Goal: Transaction & Acquisition: Purchase product/service

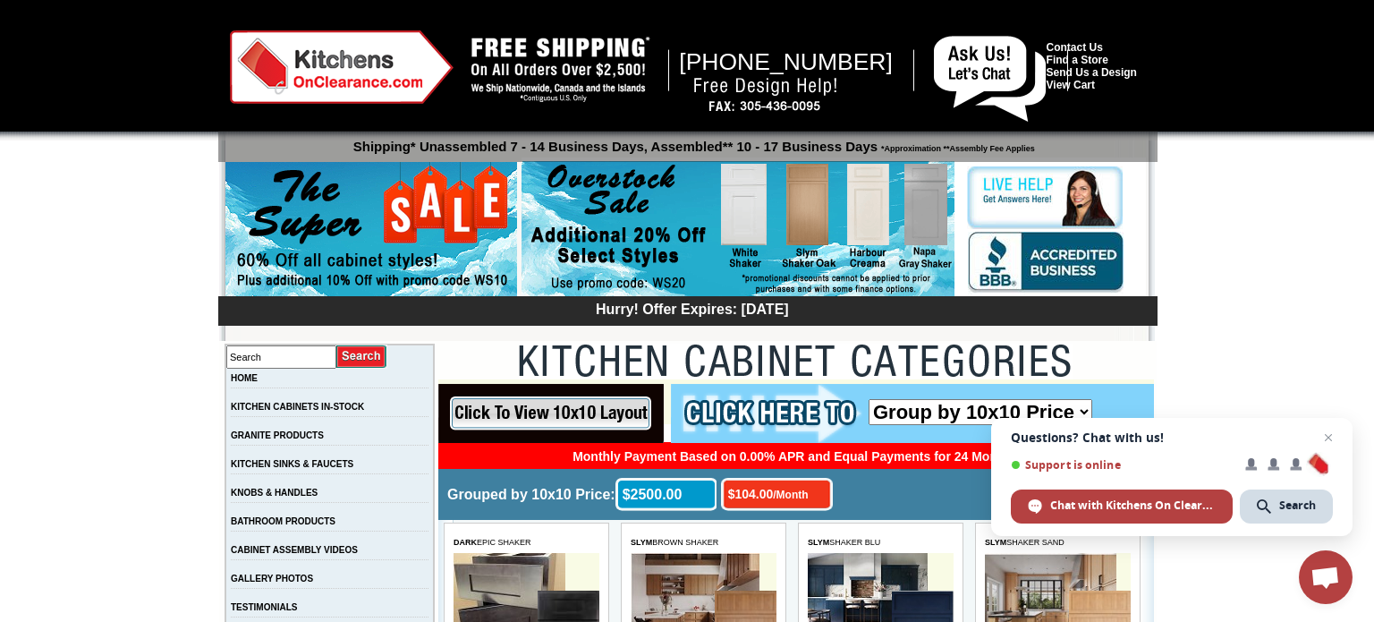
click at [432, 236] on img at bounding box center [371, 230] width 292 height 137
click at [324, 70] on img at bounding box center [342, 66] width 224 height 73
click at [364, 410] on link "KITCHEN CABINETS IN-STOCK" at bounding box center [297, 407] width 133 height 10
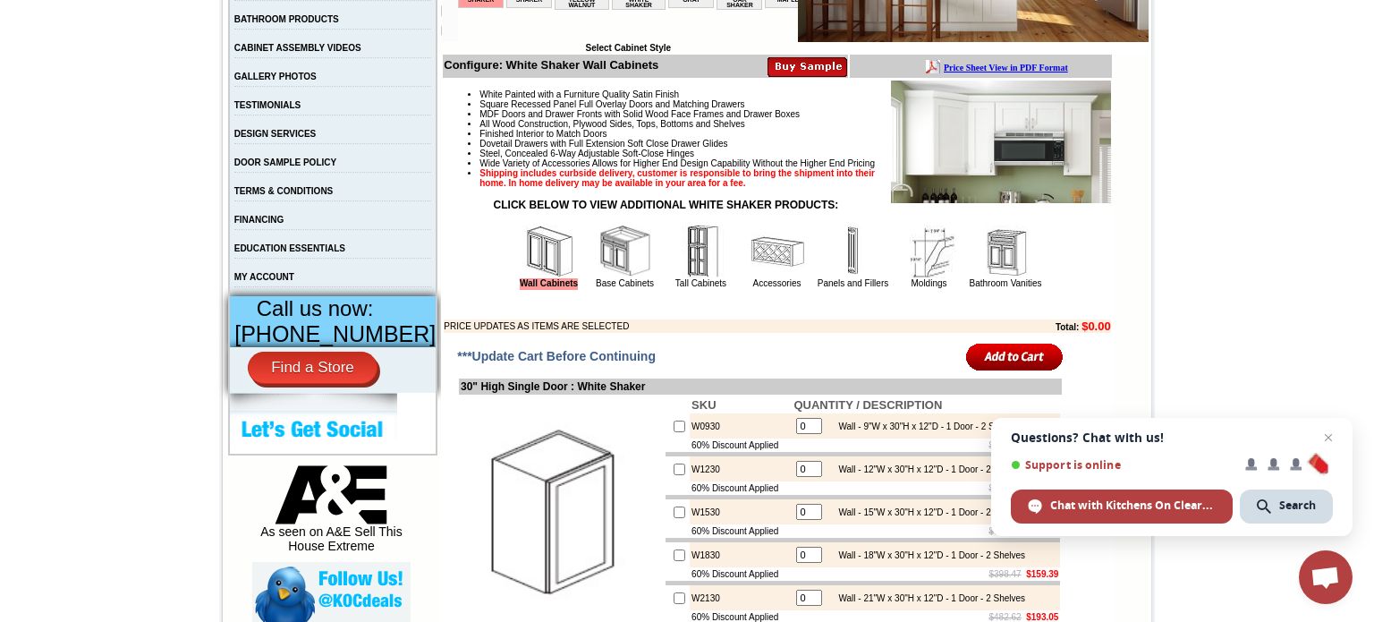
scroll to position [500, 0]
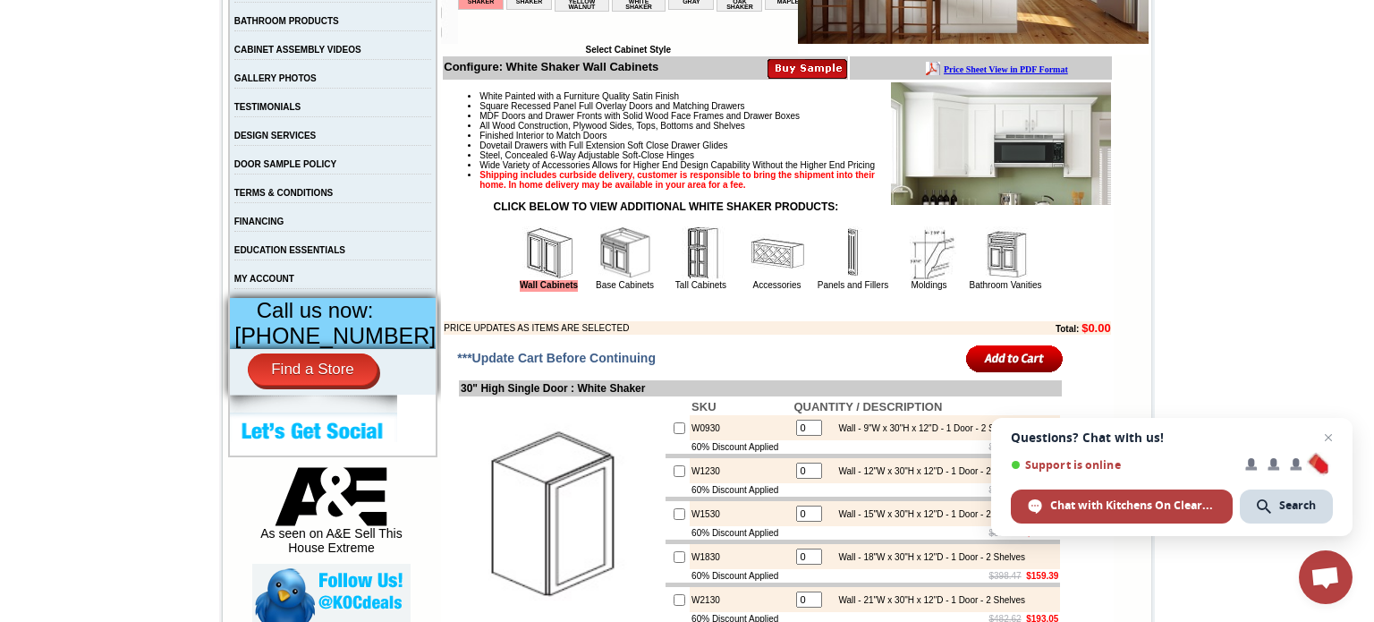
click at [612, 280] on img at bounding box center [625, 253] width 54 height 54
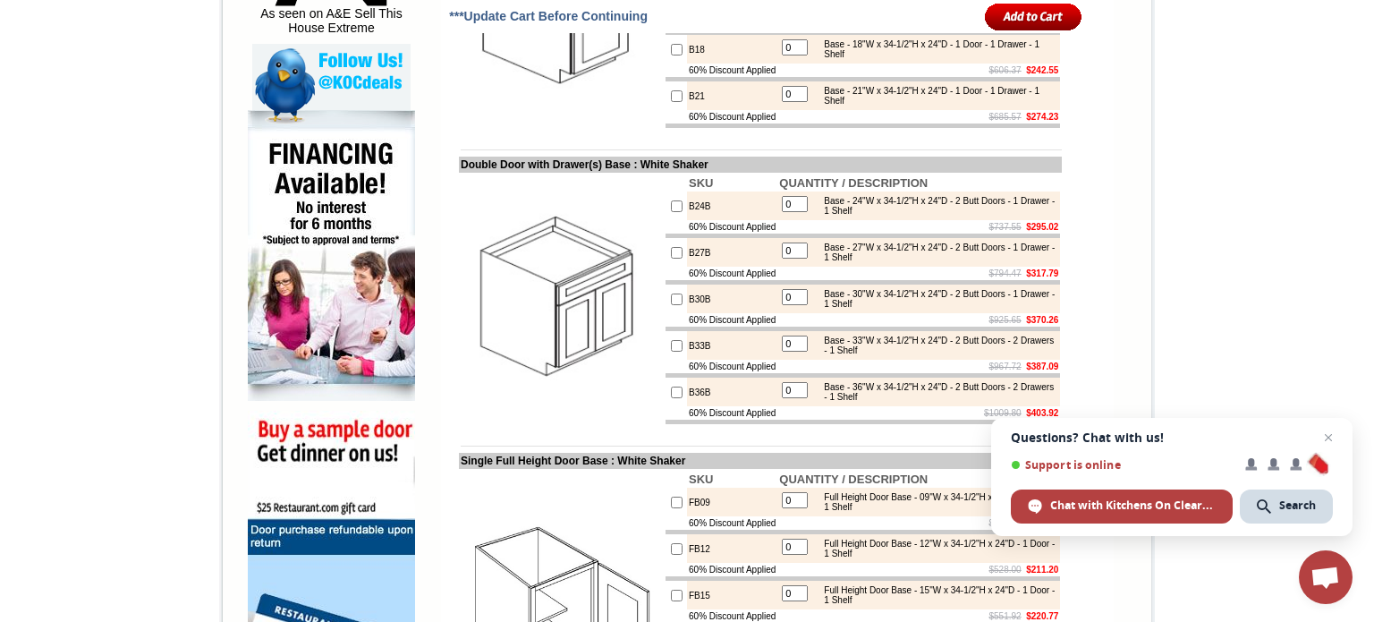
scroll to position [1028, 0]
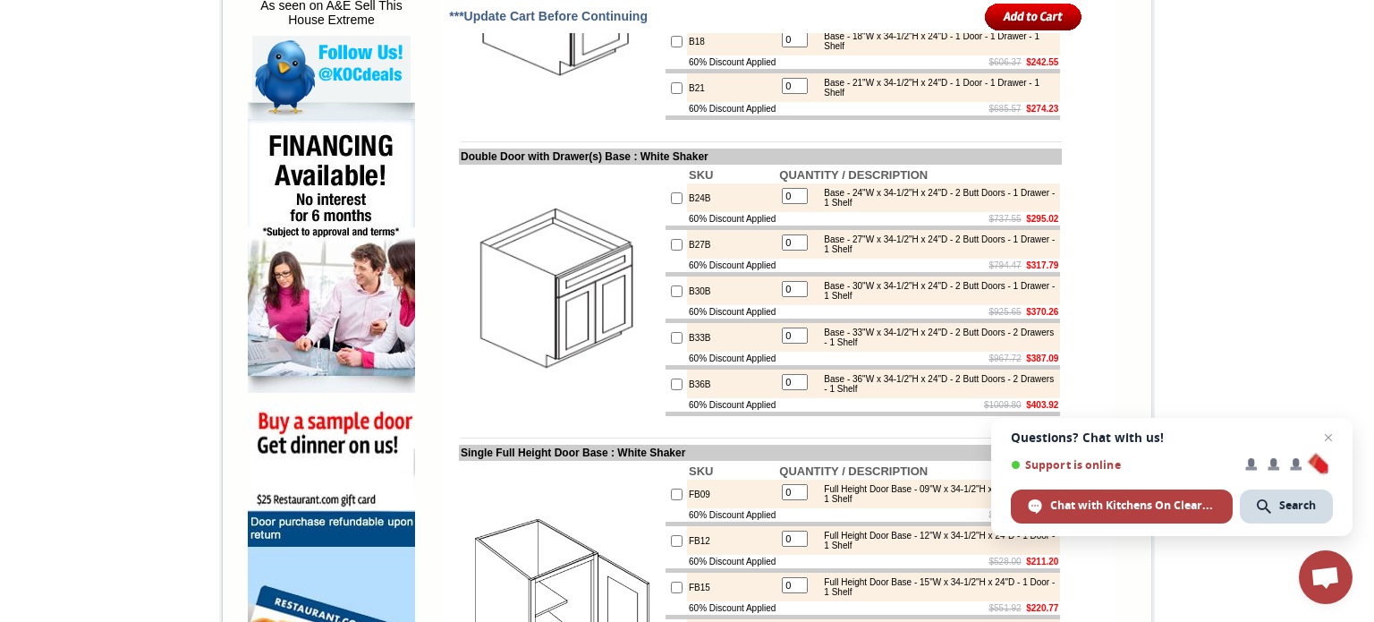
click at [809, 323] on td at bounding box center [862, 320] width 394 height 4
click at [827, 365] on td "$967.72 $387.09" at bounding box center [918, 358] width 283 height 13
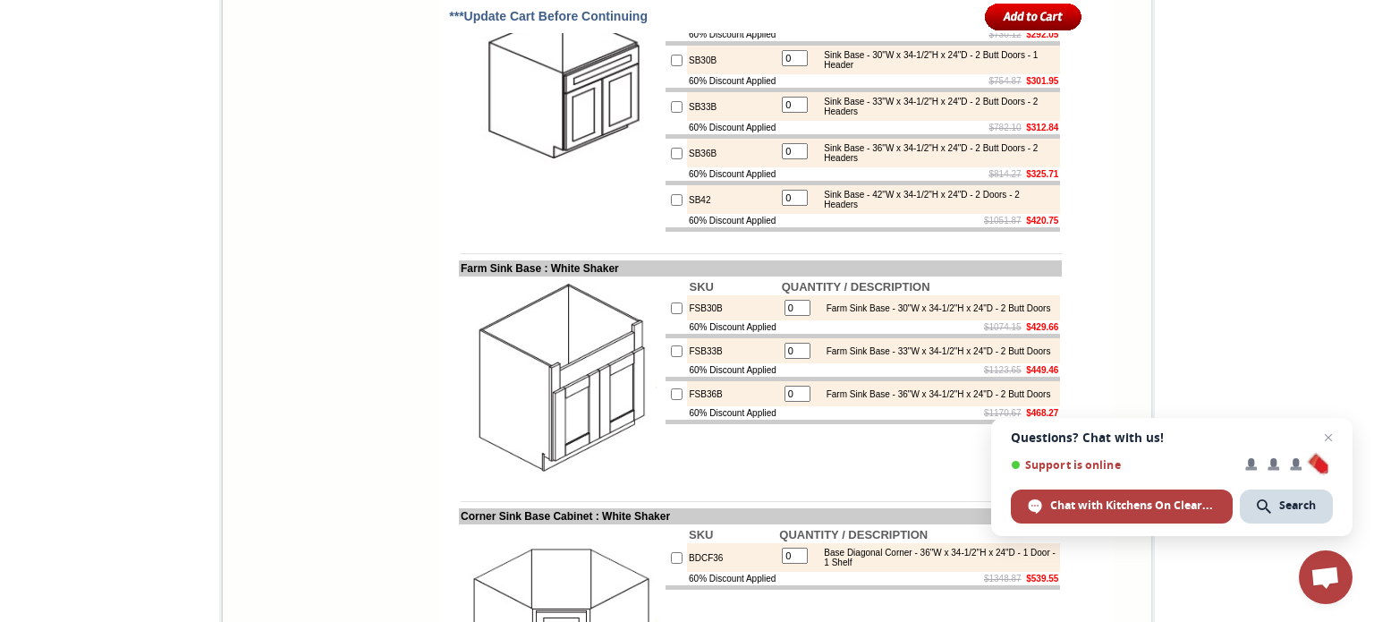
scroll to position [1904, 0]
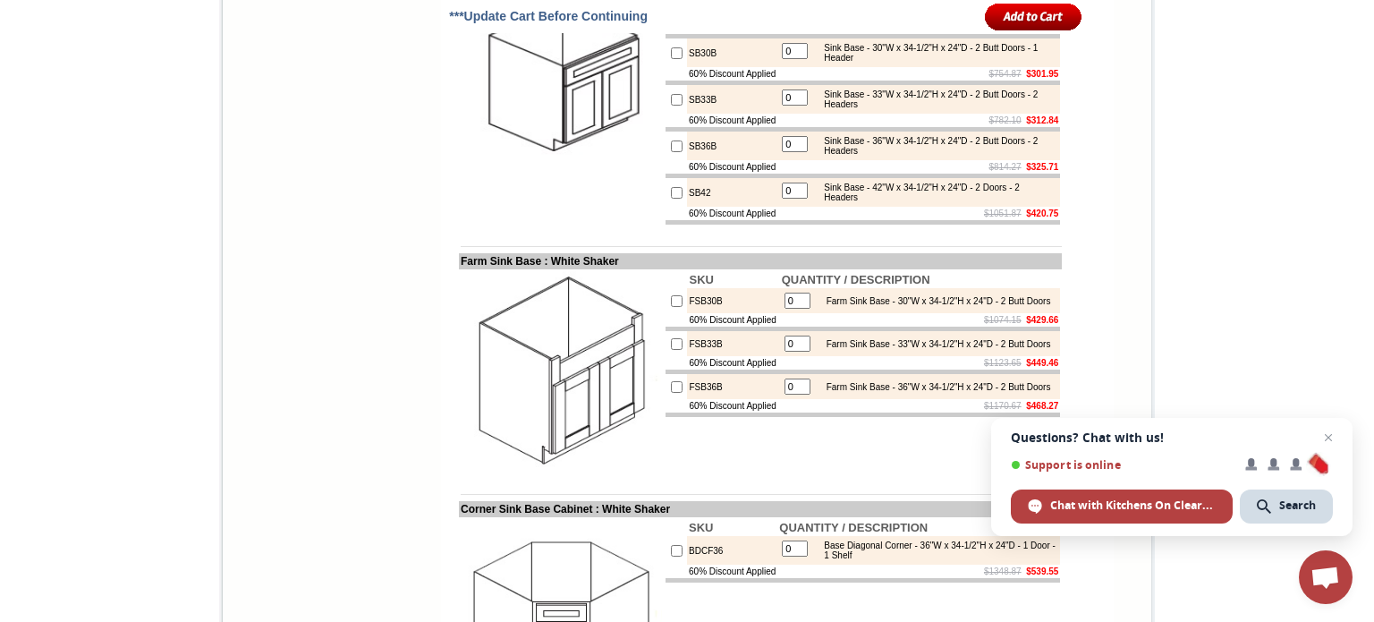
click at [735, 356] on td "FSB33B" at bounding box center [733, 343] width 92 height 25
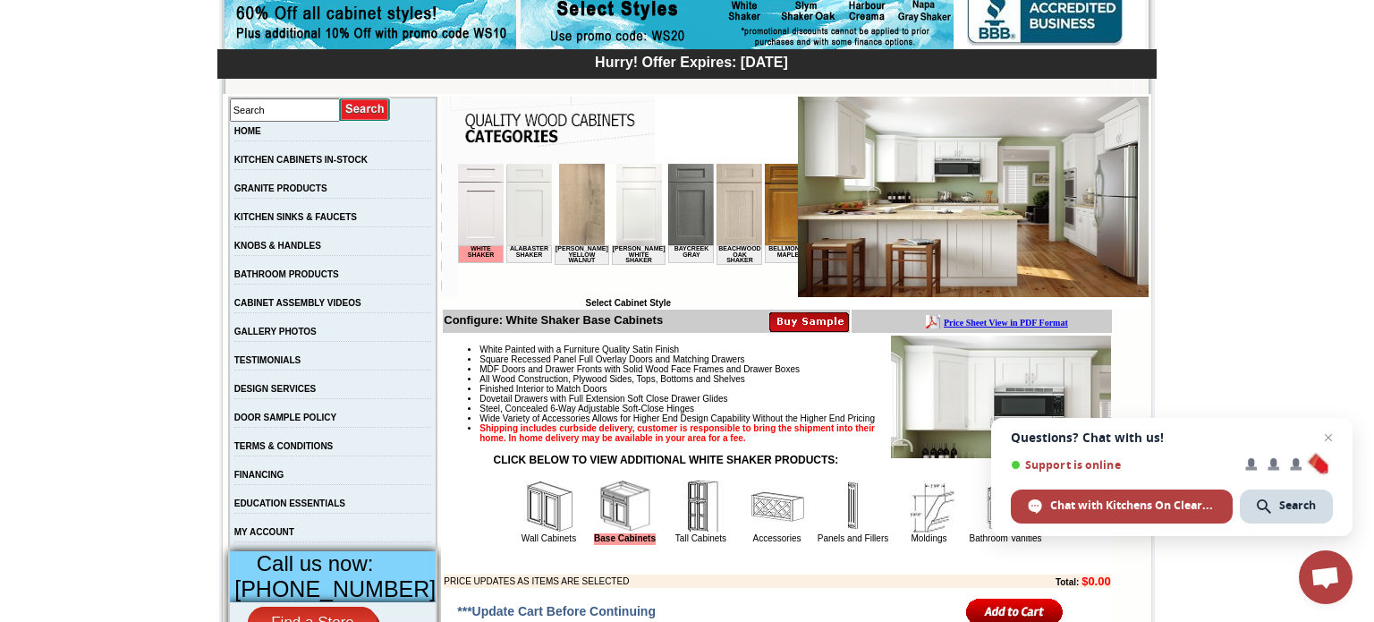
scroll to position [0, 0]
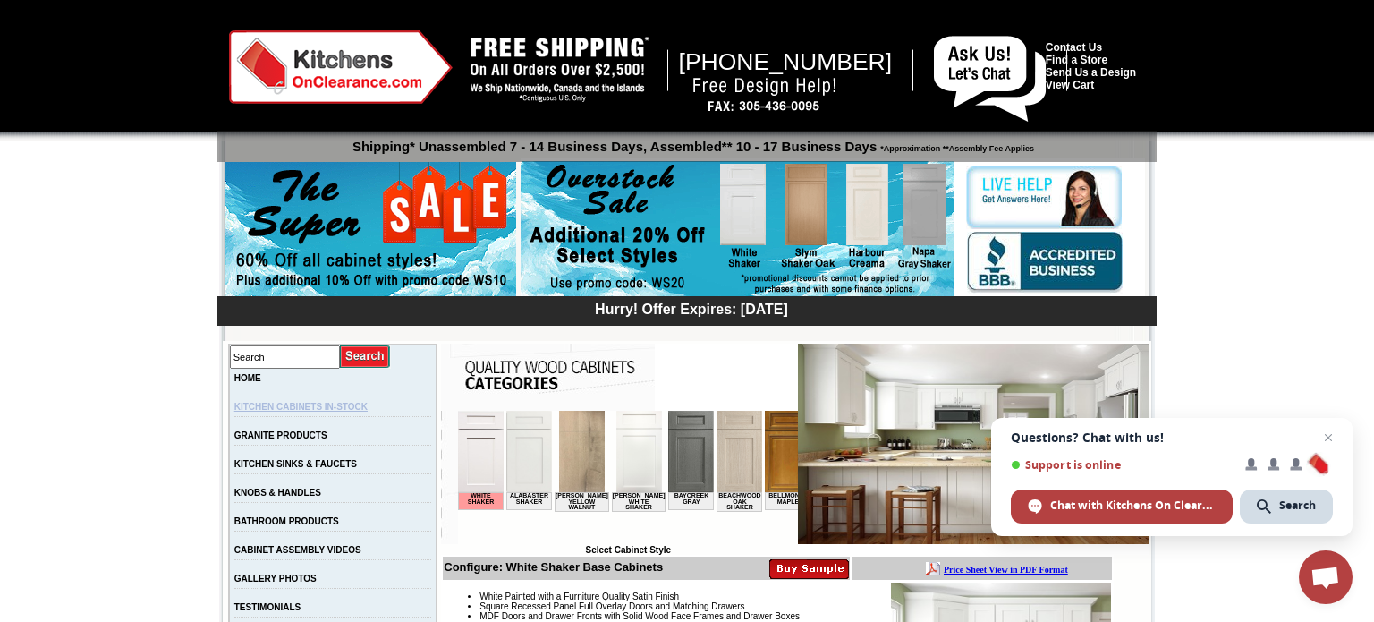
click at [368, 411] on link "KITCHEN CABINETS IN-STOCK" at bounding box center [300, 407] width 133 height 10
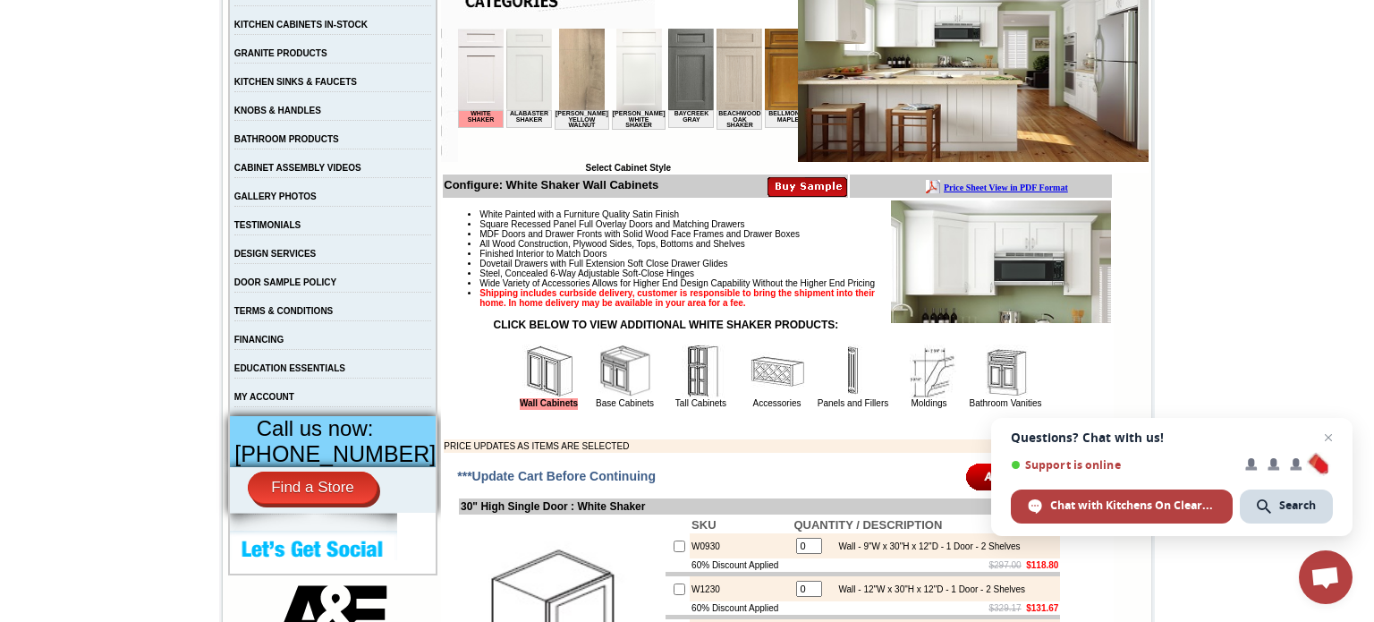
scroll to position [705, 0]
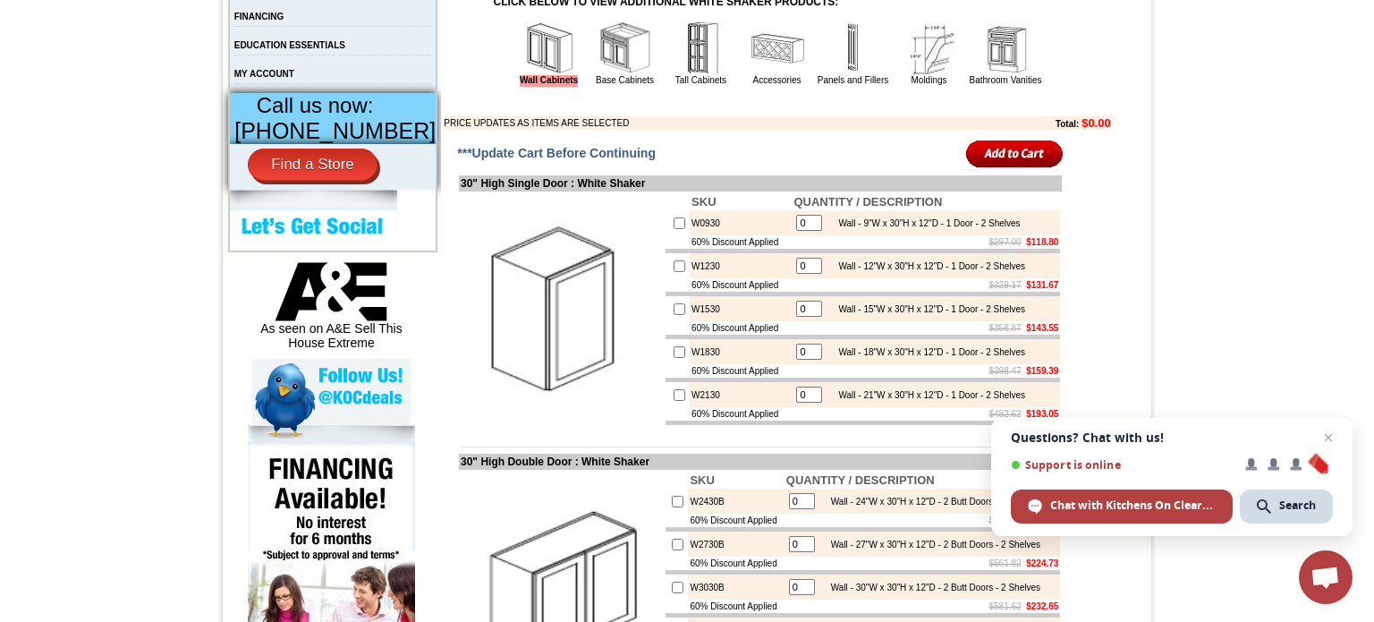
click at [606, 75] on img at bounding box center [625, 48] width 54 height 54
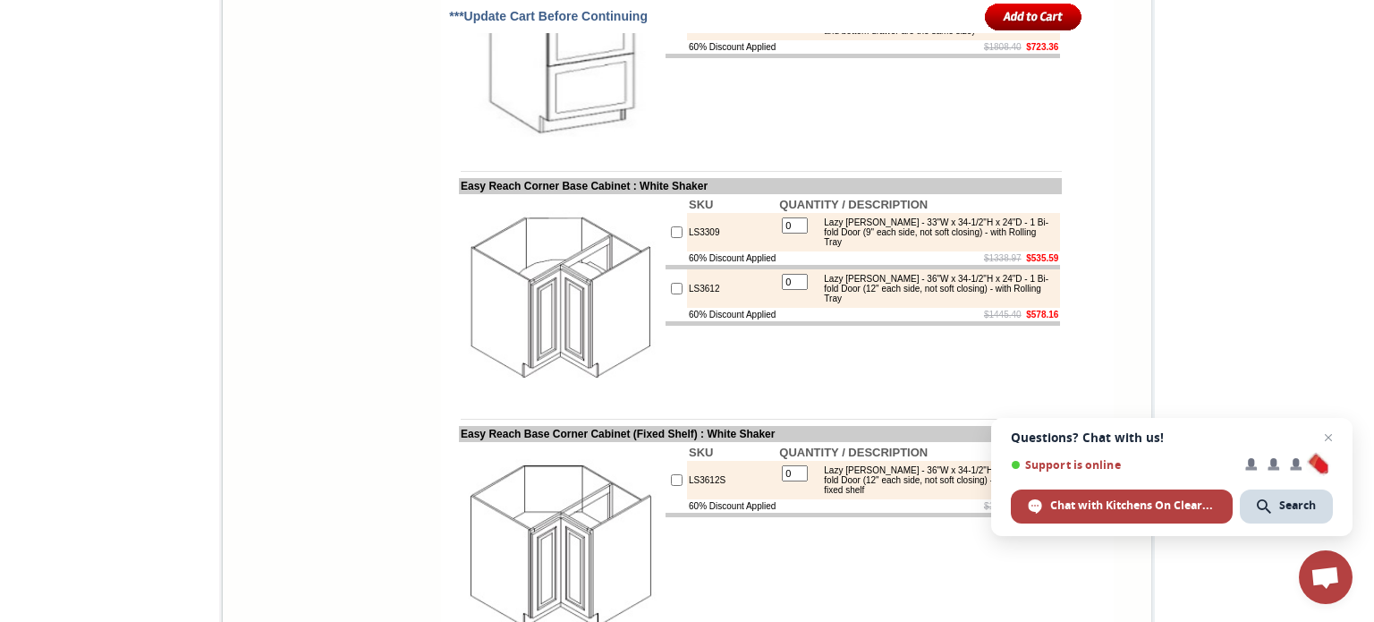
scroll to position [3362, 0]
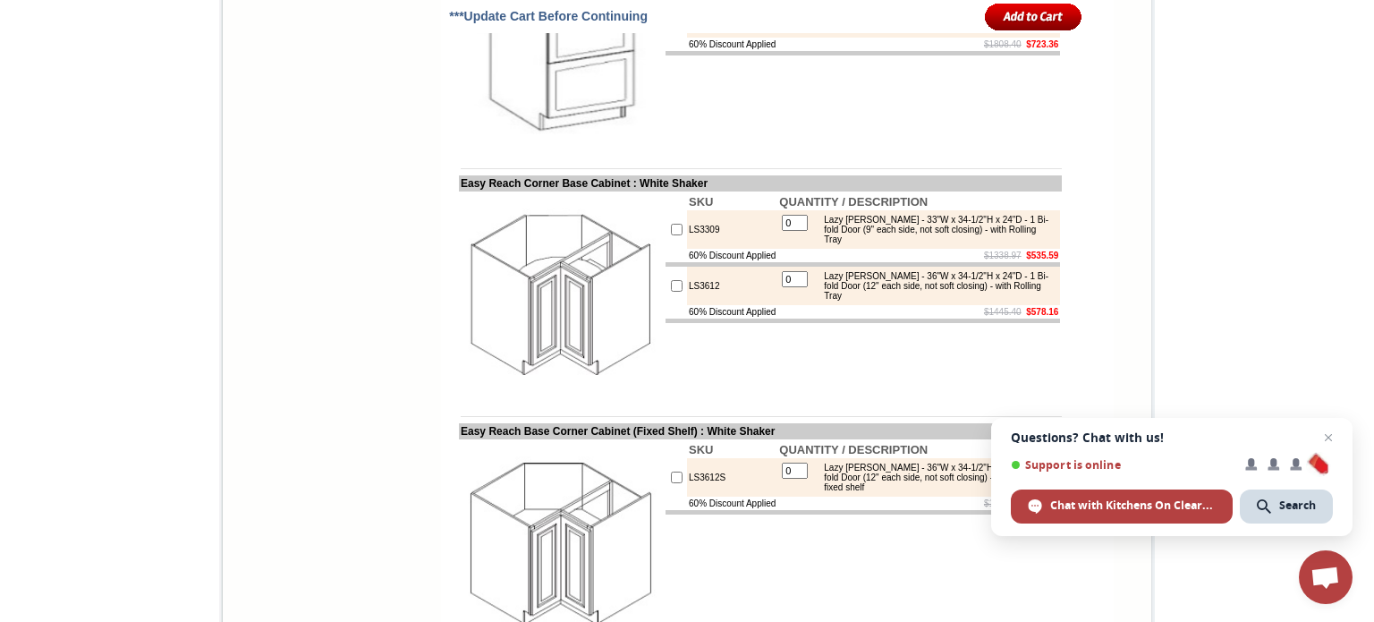
click at [738, 148] on td "SKU QUANTITY / DESCRIPTION 2DB30 0 Drawer Pack - 30"W x 34-1/2"H x 24"D - 2 Dra…" at bounding box center [863, 46] width 398 height 205
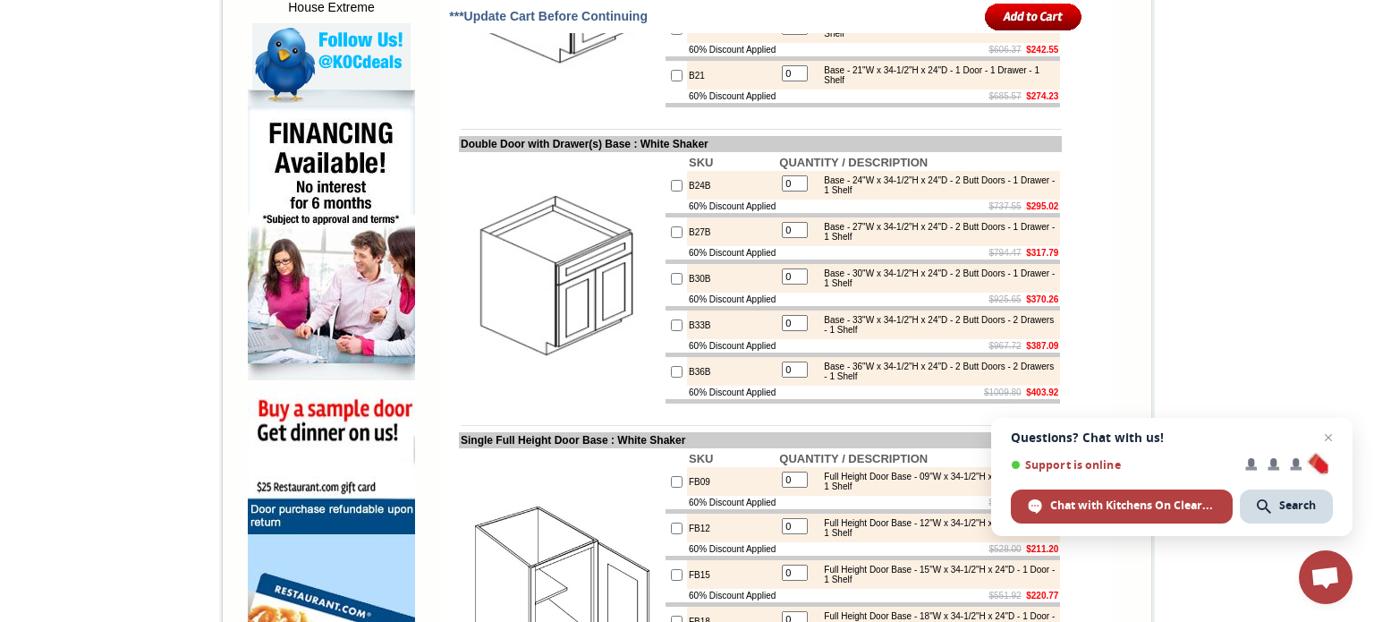
scroll to position [1055, 0]
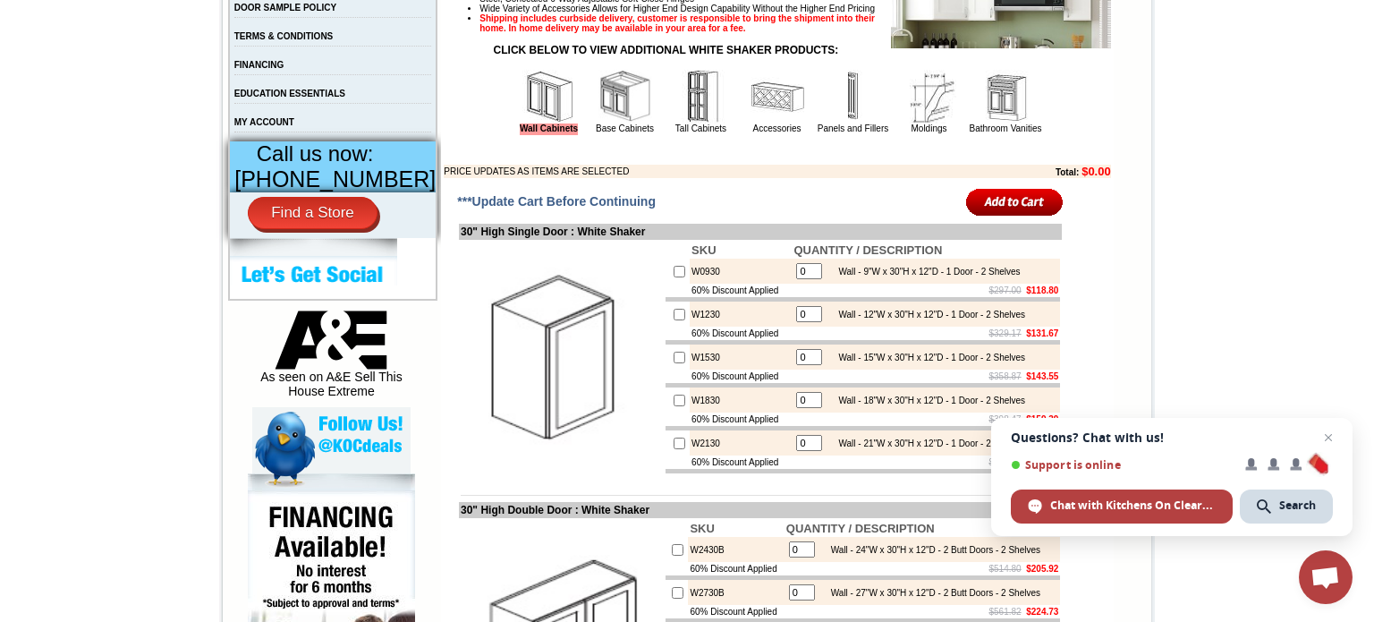
scroll to position [687, 0]
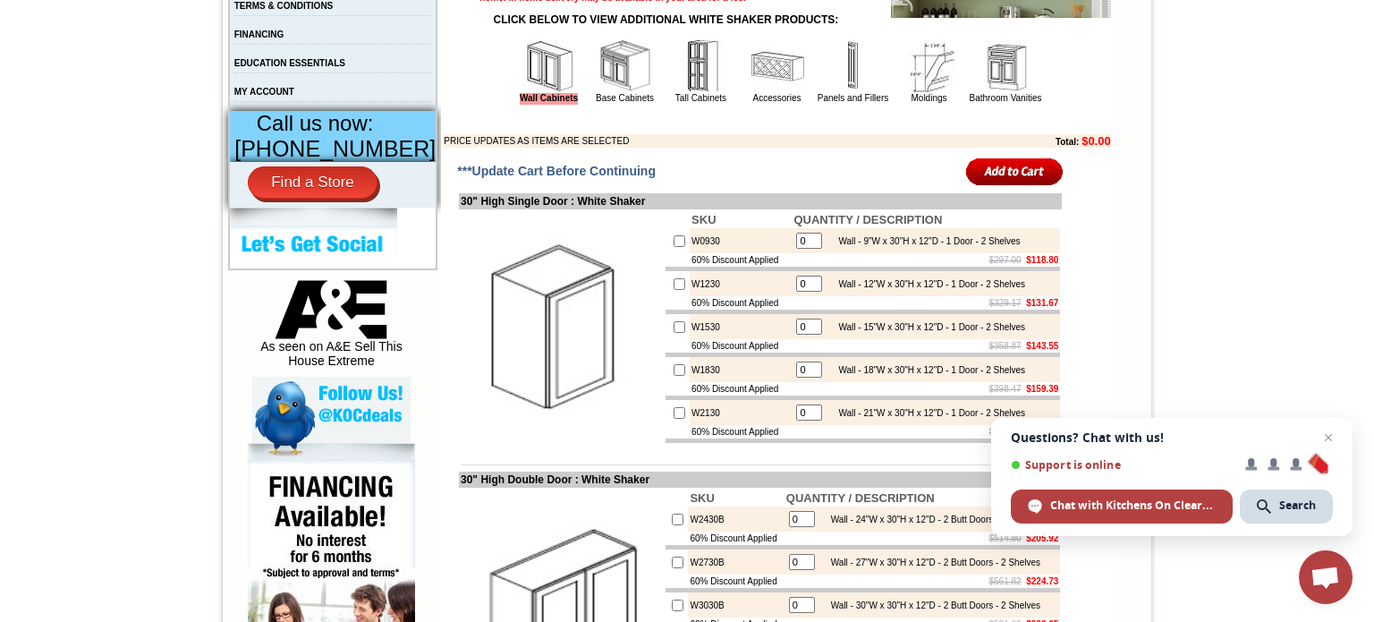
click at [614, 93] on img at bounding box center [625, 66] width 54 height 54
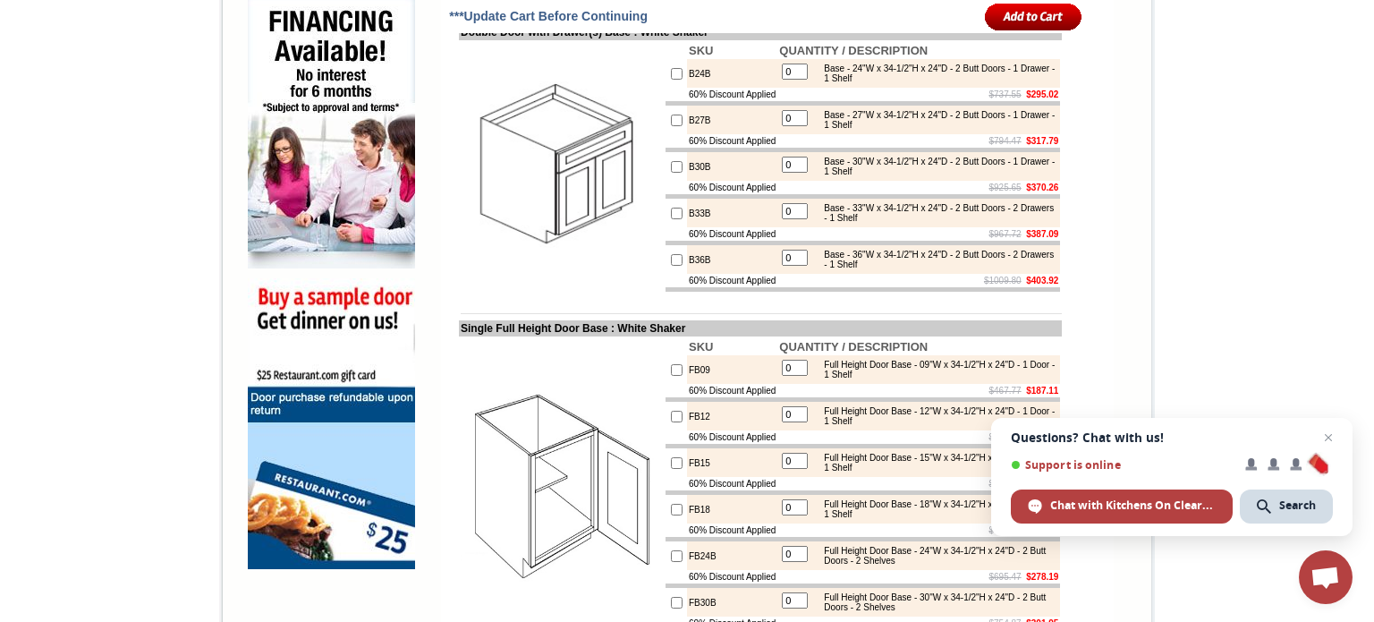
scroll to position [1156, 0]
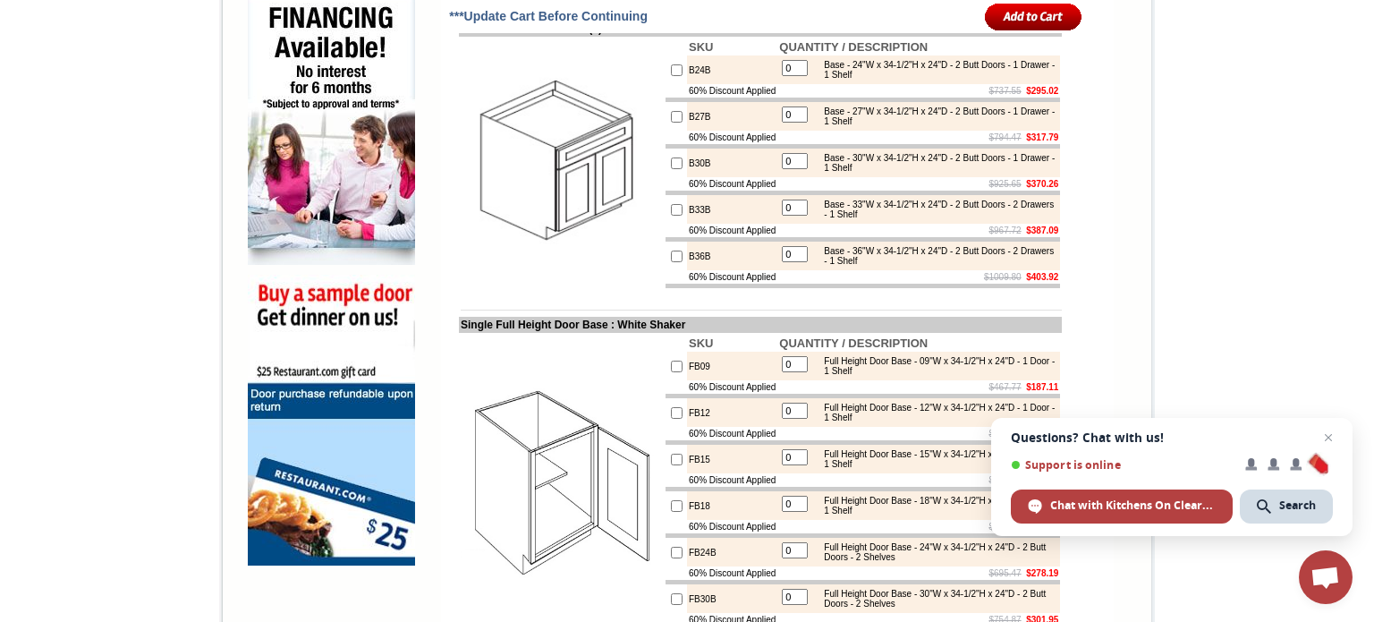
click at [790, 169] on input "0" at bounding box center [795, 161] width 26 height 16
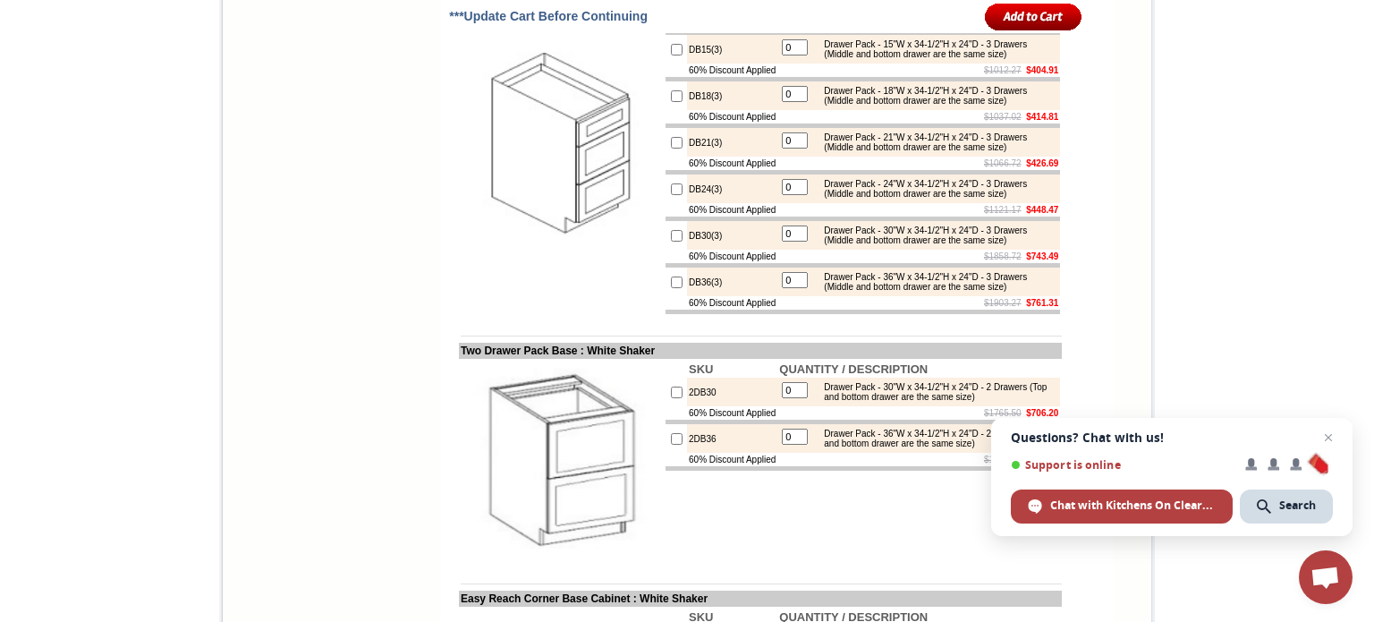
scroll to position [2949, 0]
type input "2"
click at [671, 193] on input "checkbox" at bounding box center [677, 188] width 12 height 12
checkbox input "true"
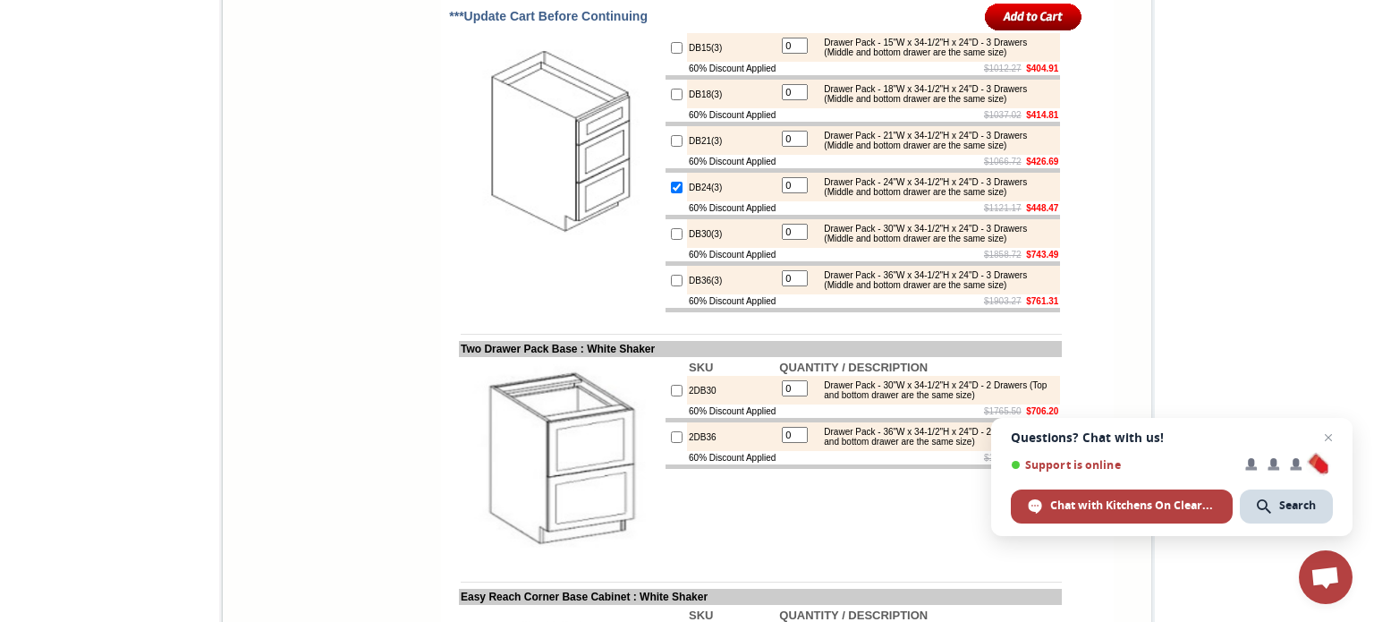
type input "1"
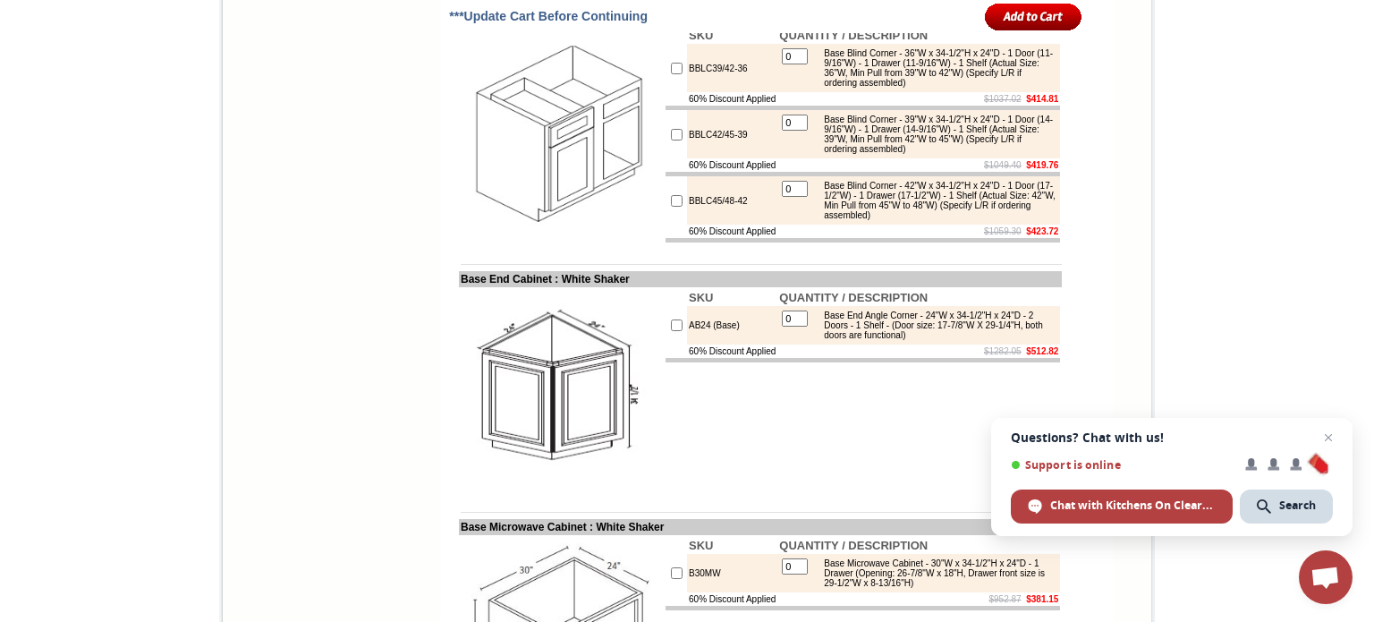
scroll to position [4021, 0]
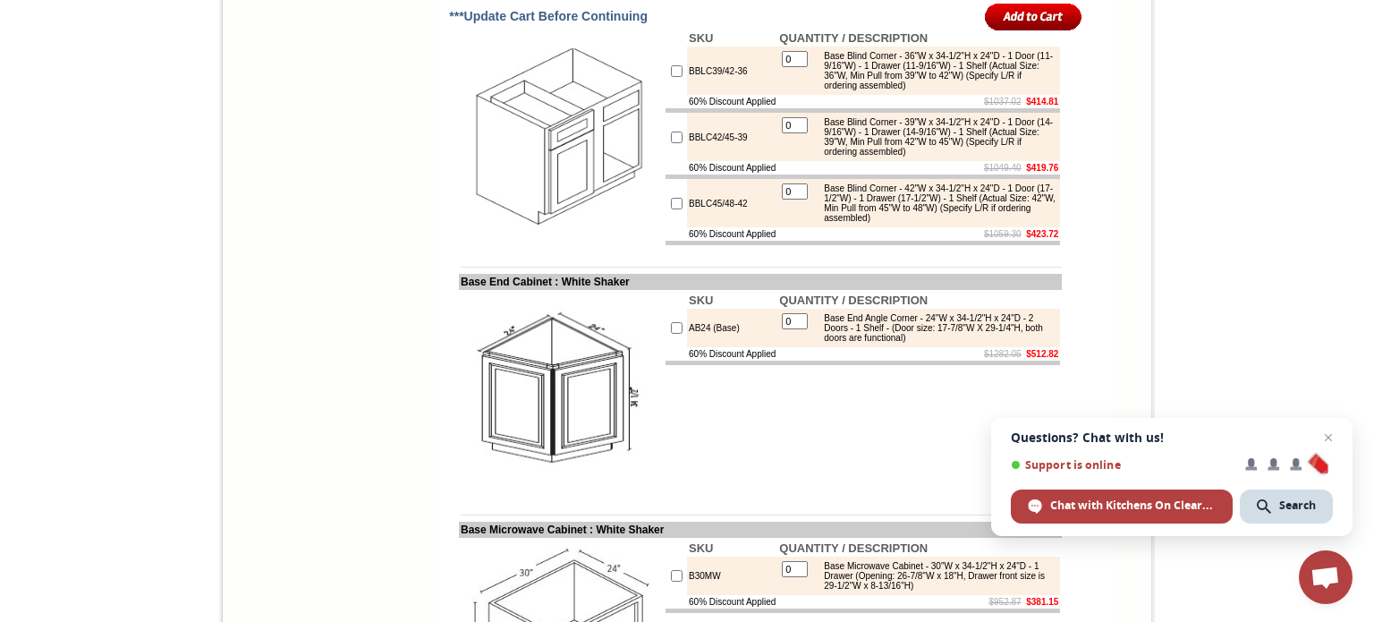
click at [1003, 16] on input "image" at bounding box center [1033, 17] width 97 height 30
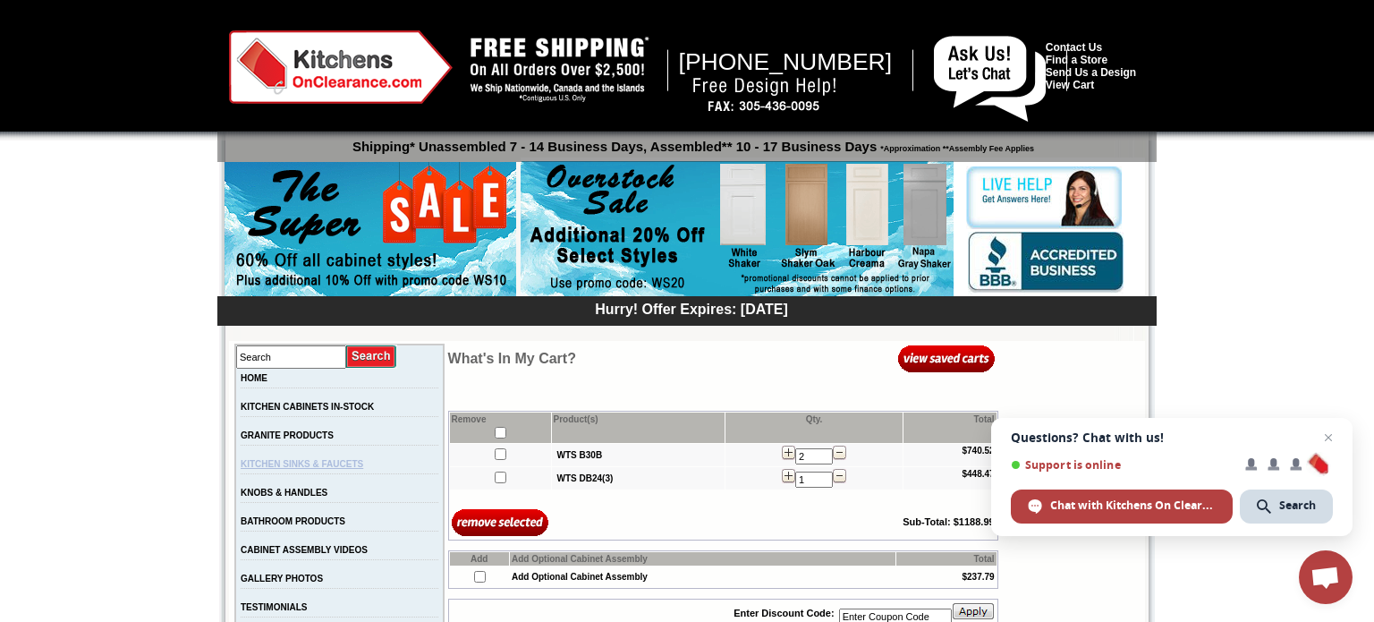
click at [356, 469] on link "KITCHEN SINKS & FAUCETS" at bounding box center [302, 464] width 123 height 10
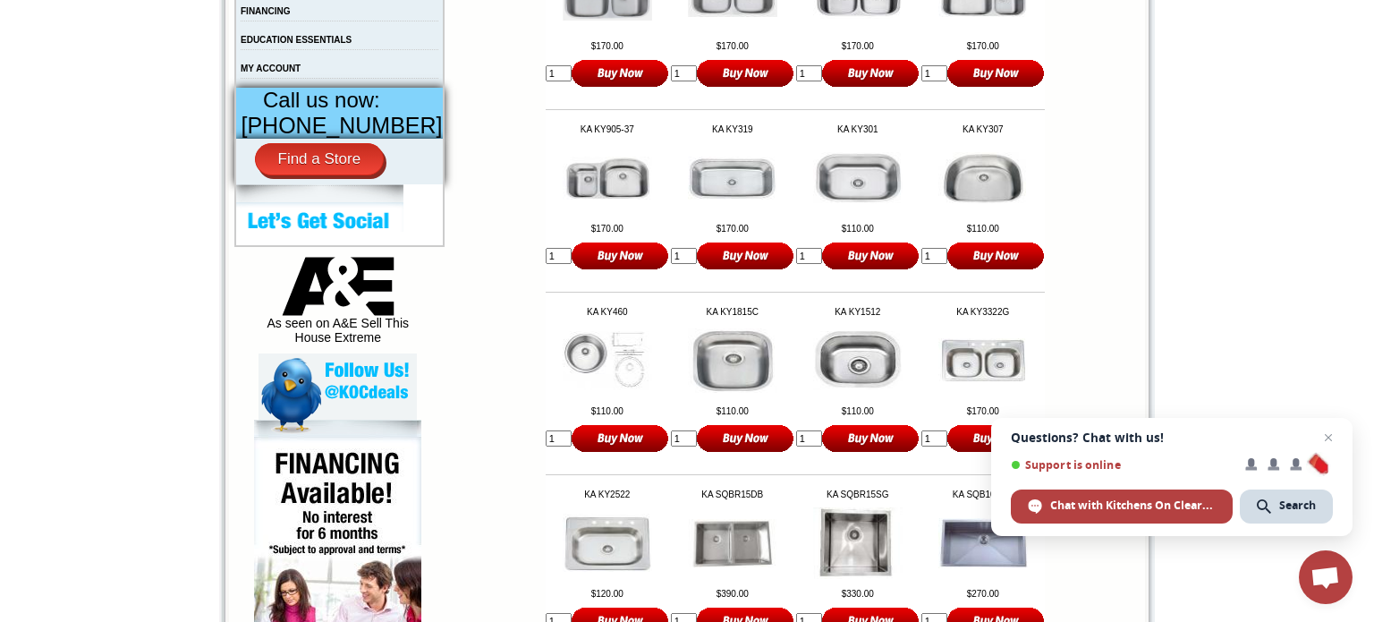
scroll to position [711, 0]
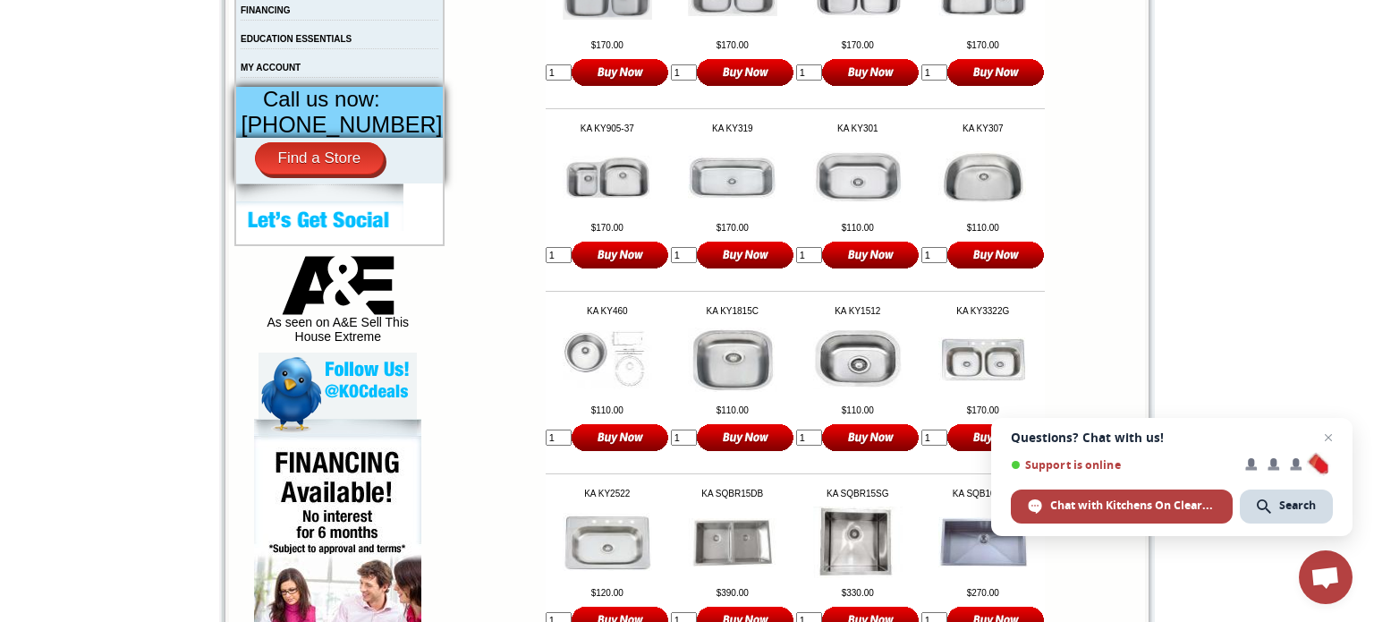
click at [979, 169] on img at bounding box center [982, 177] width 89 height 52
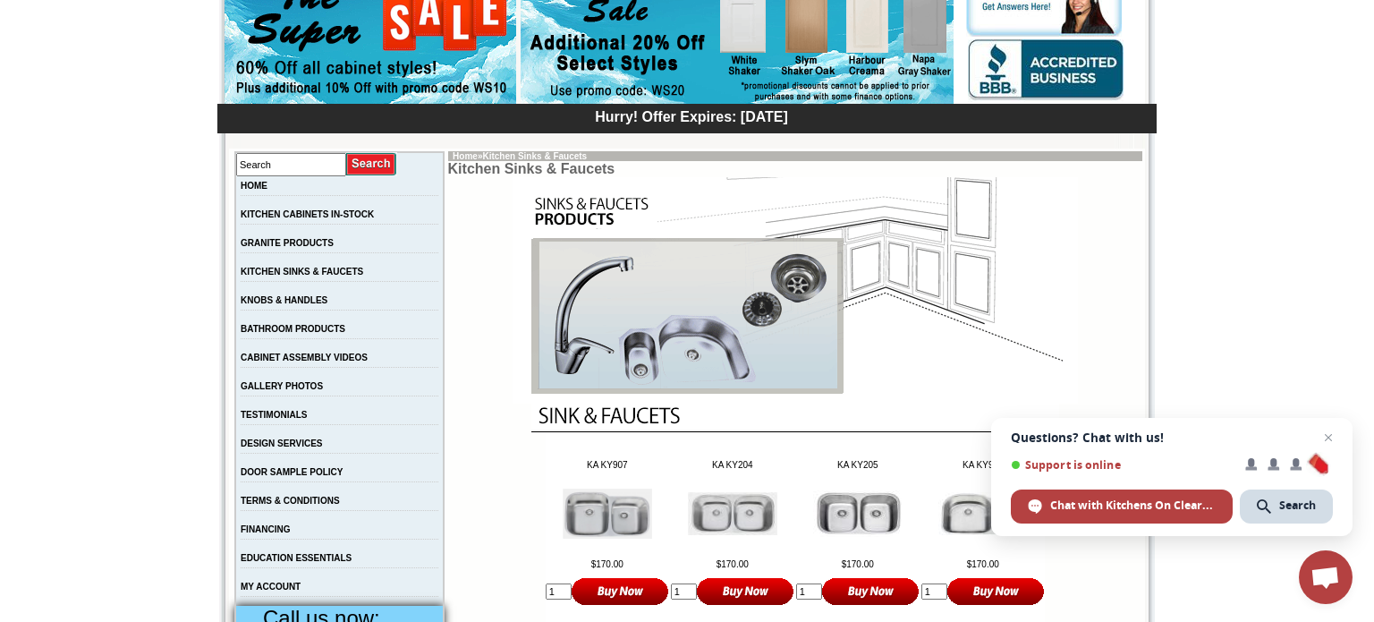
scroll to position [184, 0]
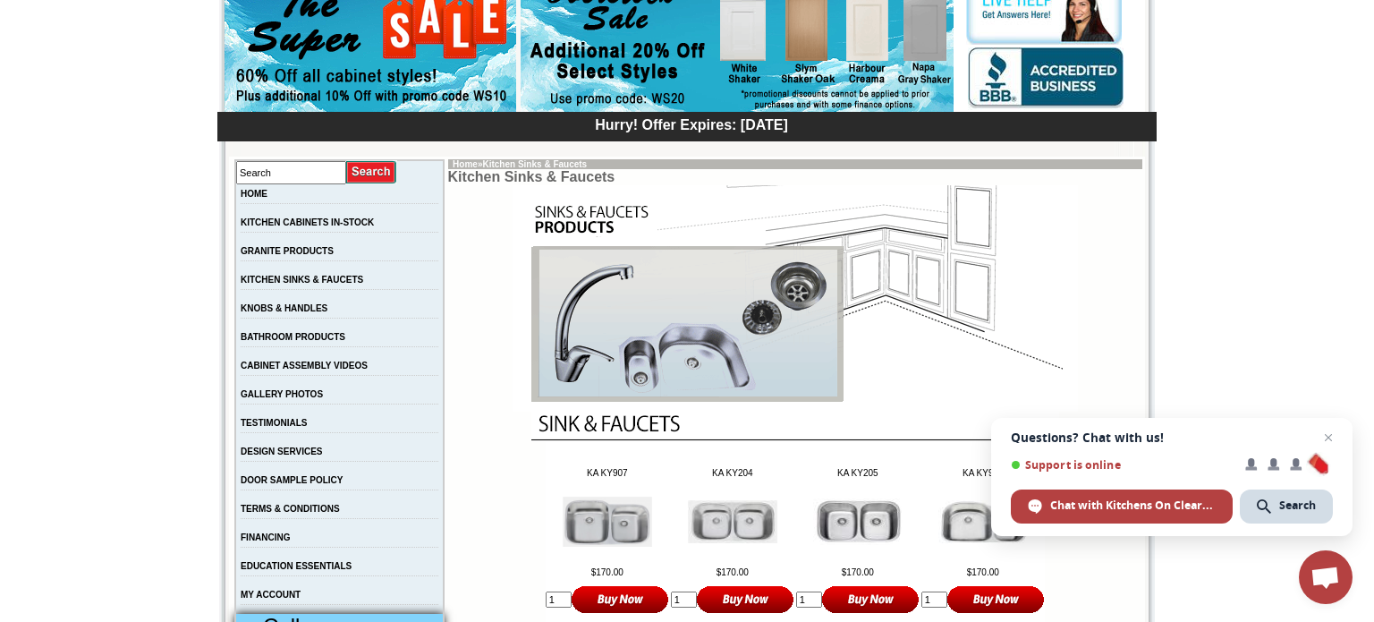
click at [648, 346] on img at bounding box center [795, 298] width 565 height 226
click at [363, 284] on link "KITCHEN SINKS & FAUCETS" at bounding box center [302, 280] width 123 height 10
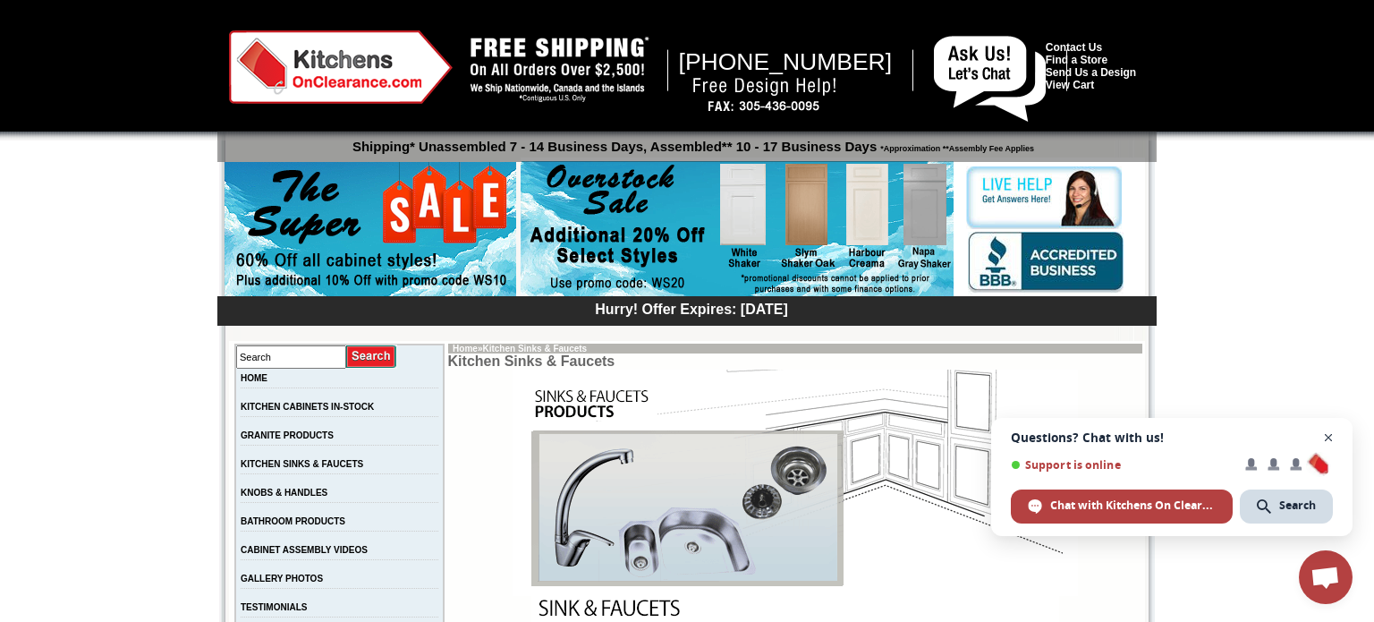
click at [1328, 439] on span "Close chat" at bounding box center [1329, 438] width 22 height 22
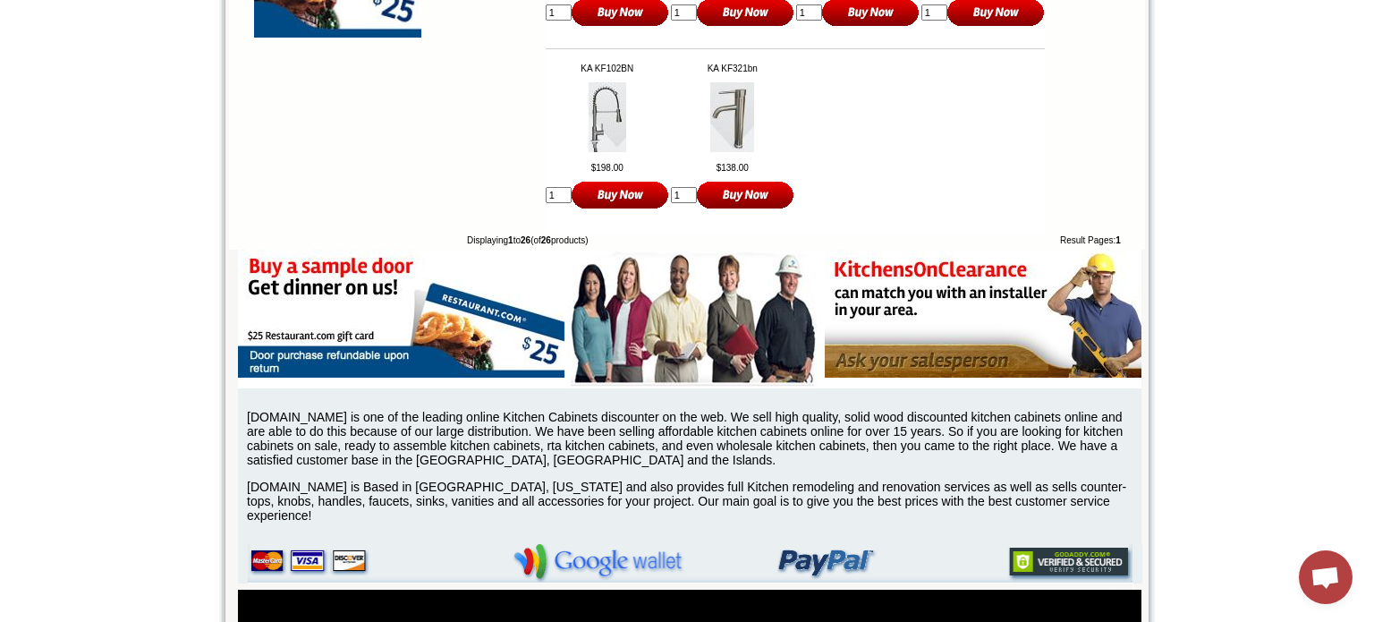
scroll to position [1910, 0]
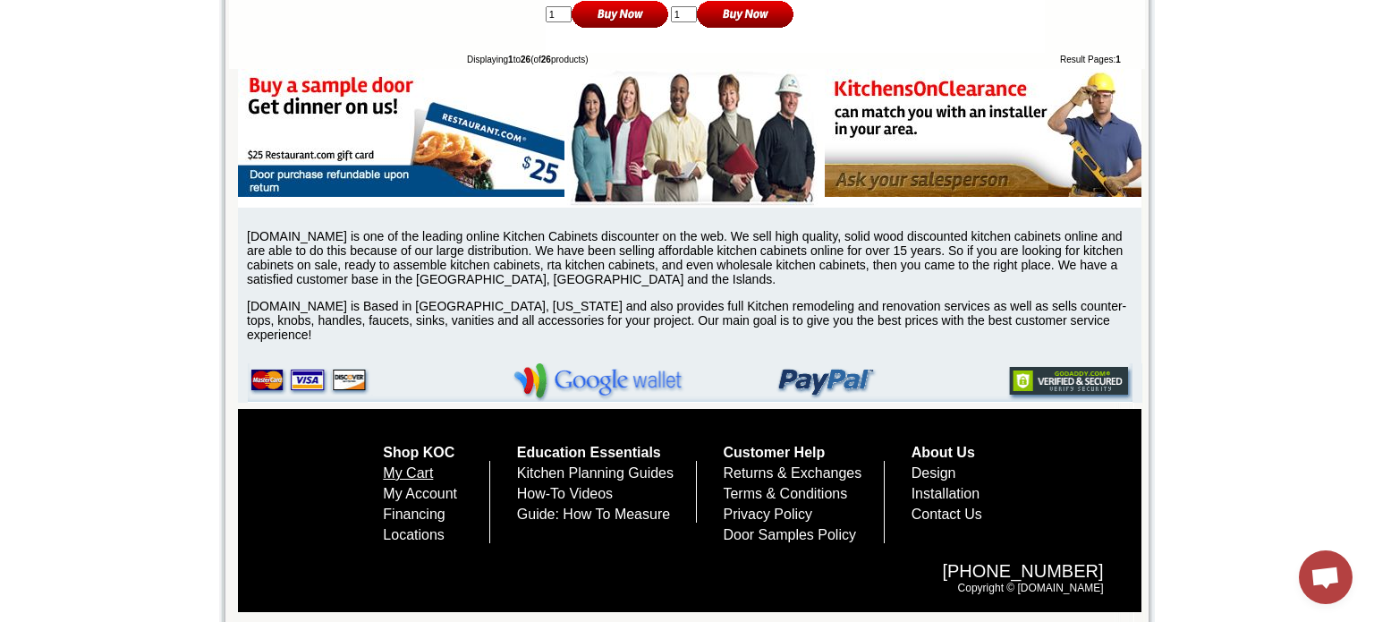
click at [402, 465] on link "My Cart" at bounding box center [408, 472] width 50 height 15
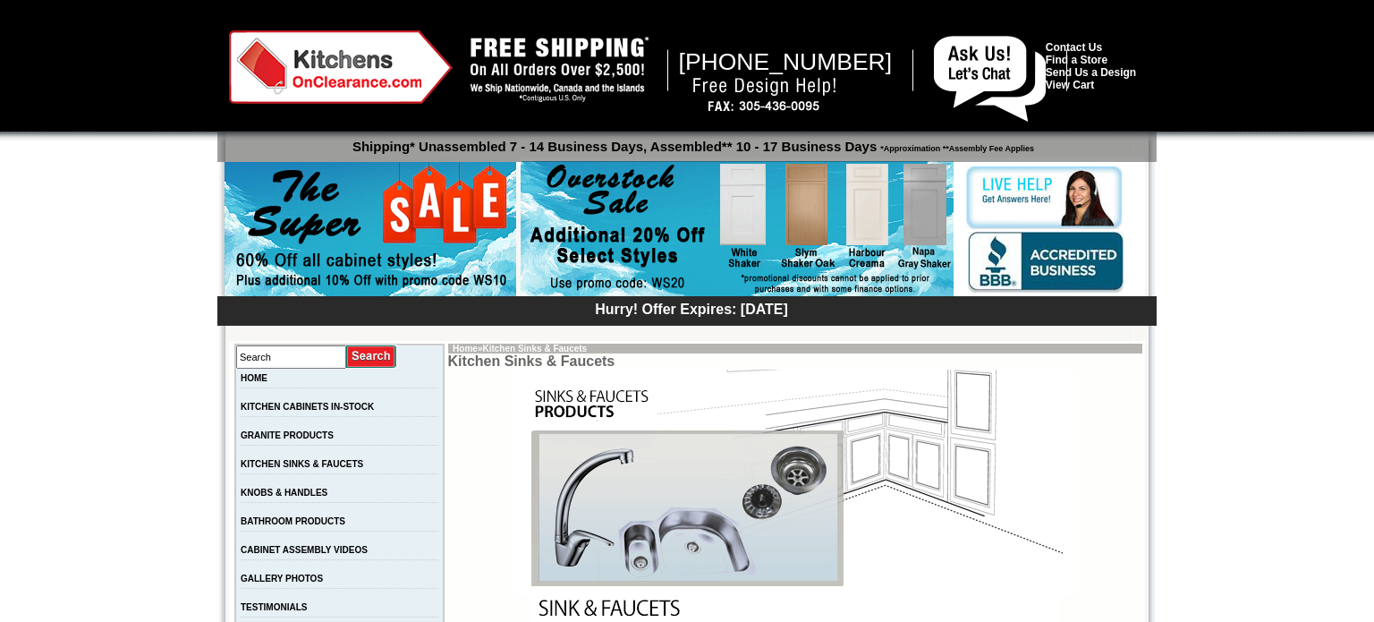
scroll to position [1910, 0]
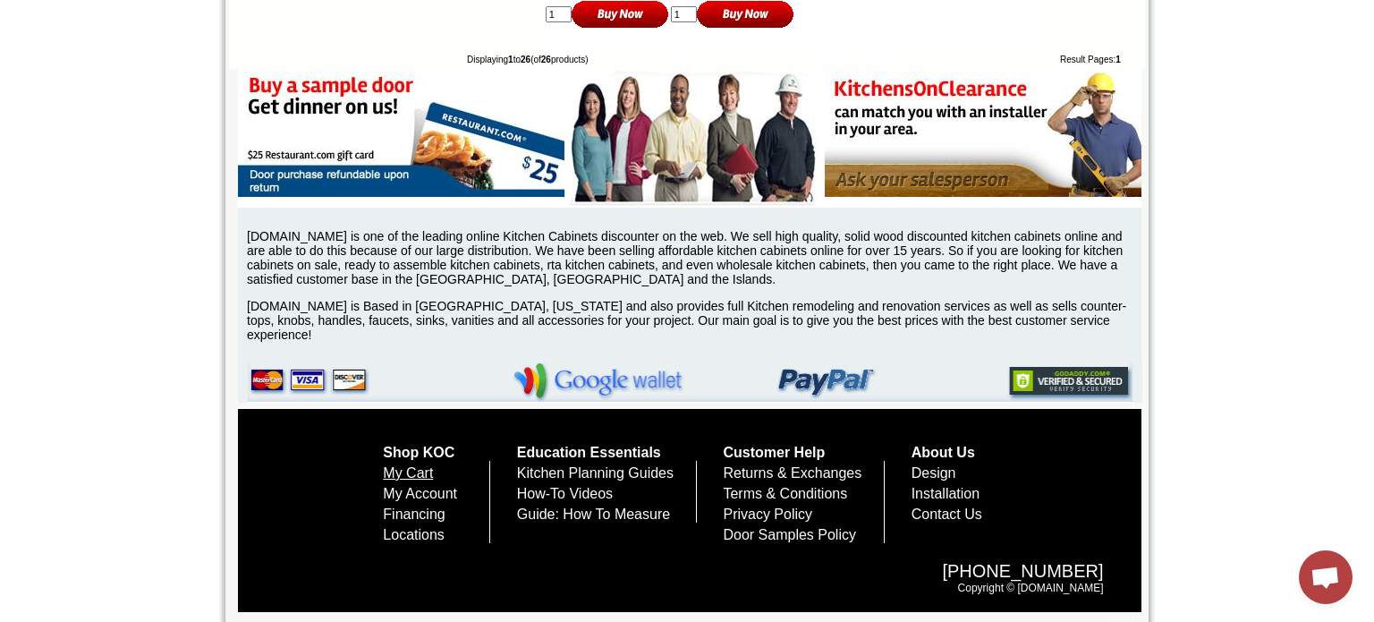
click at [383, 465] on link "My Cart" at bounding box center [408, 472] width 50 height 15
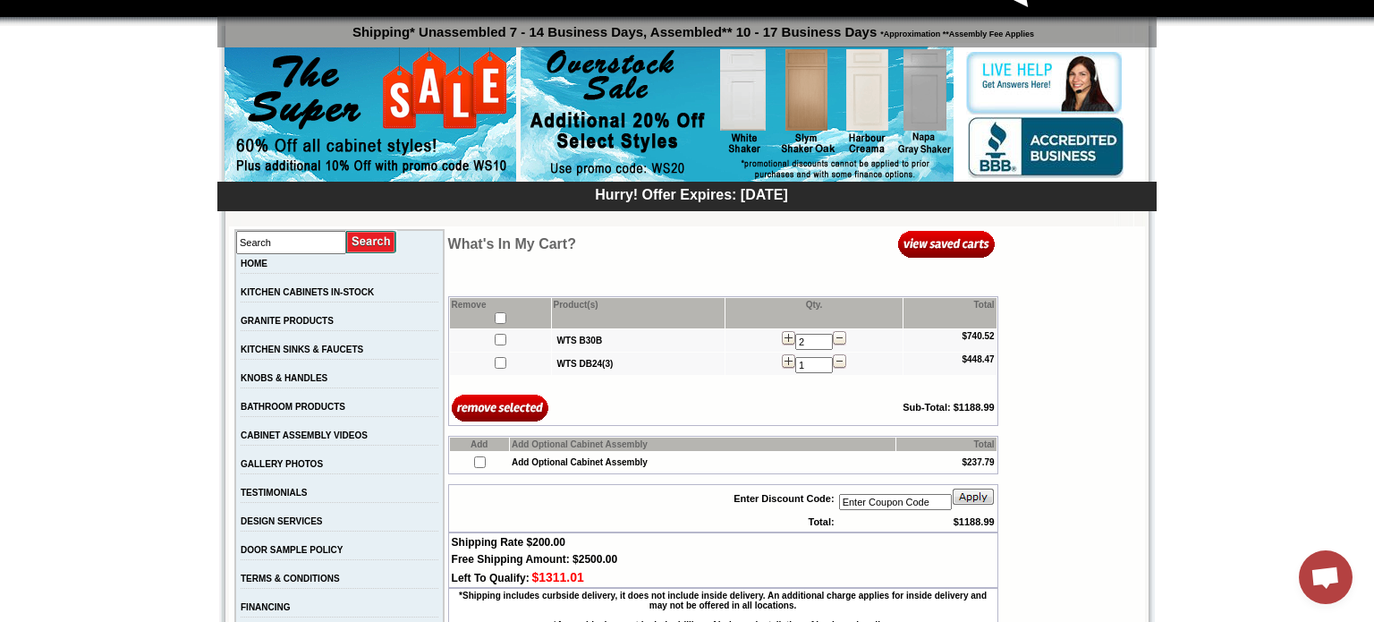
scroll to position [127, 0]
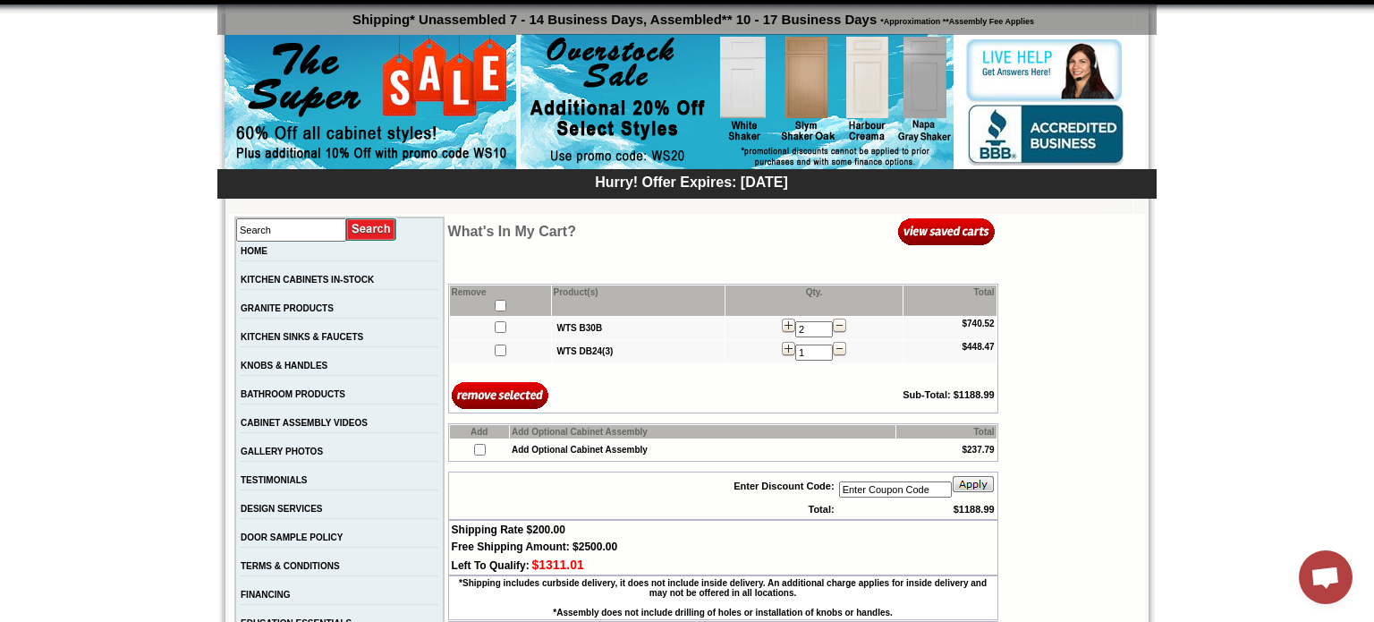
click at [470, 399] on input "image" at bounding box center [500, 395] width 97 height 30
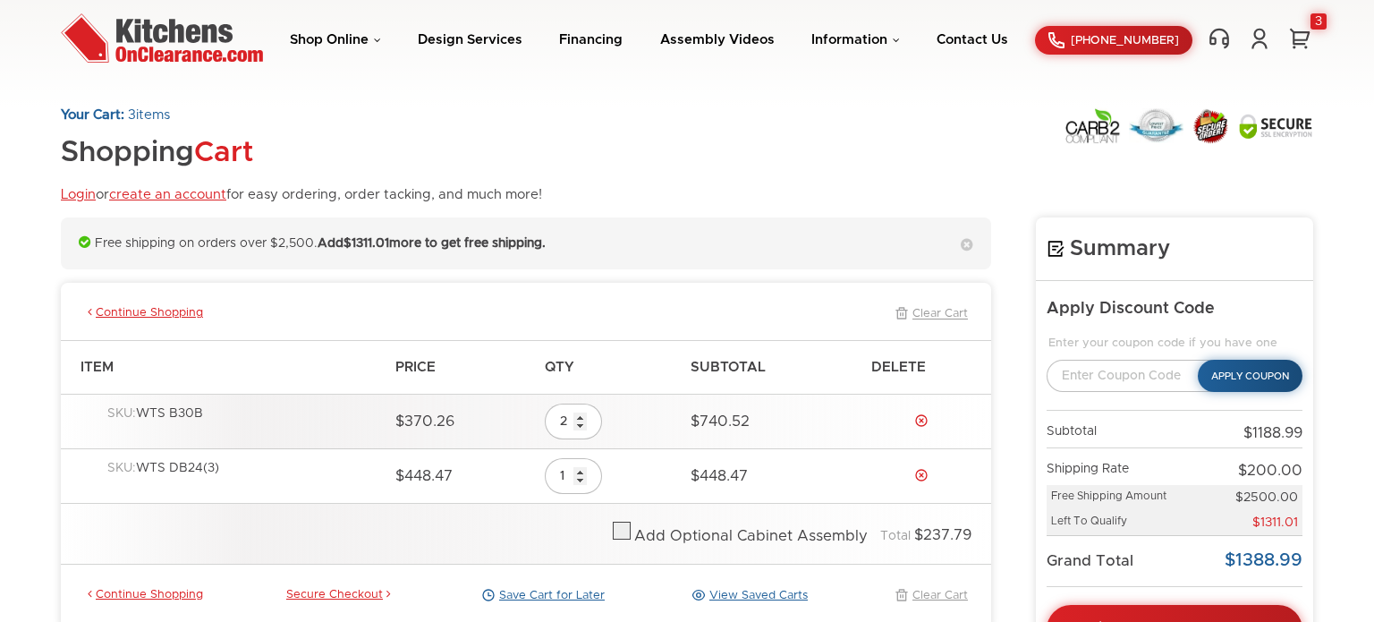
click at [470, 399] on td "$370.26" at bounding box center [460, 421] width 149 height 55
click at [921, 420] on link "Delete" at bounding box center [921, 420] width 14 height 14
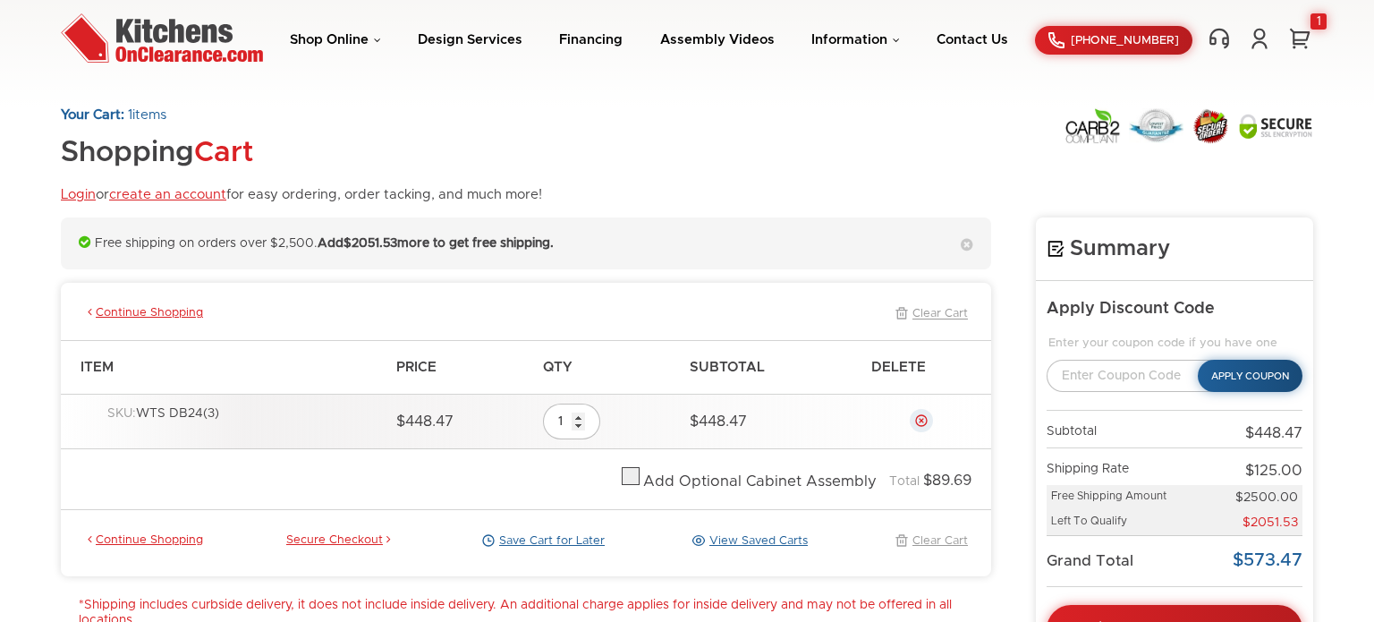
click at [921, 421] on link "Delete" at bounding box center [921, 420] width 14 height 14
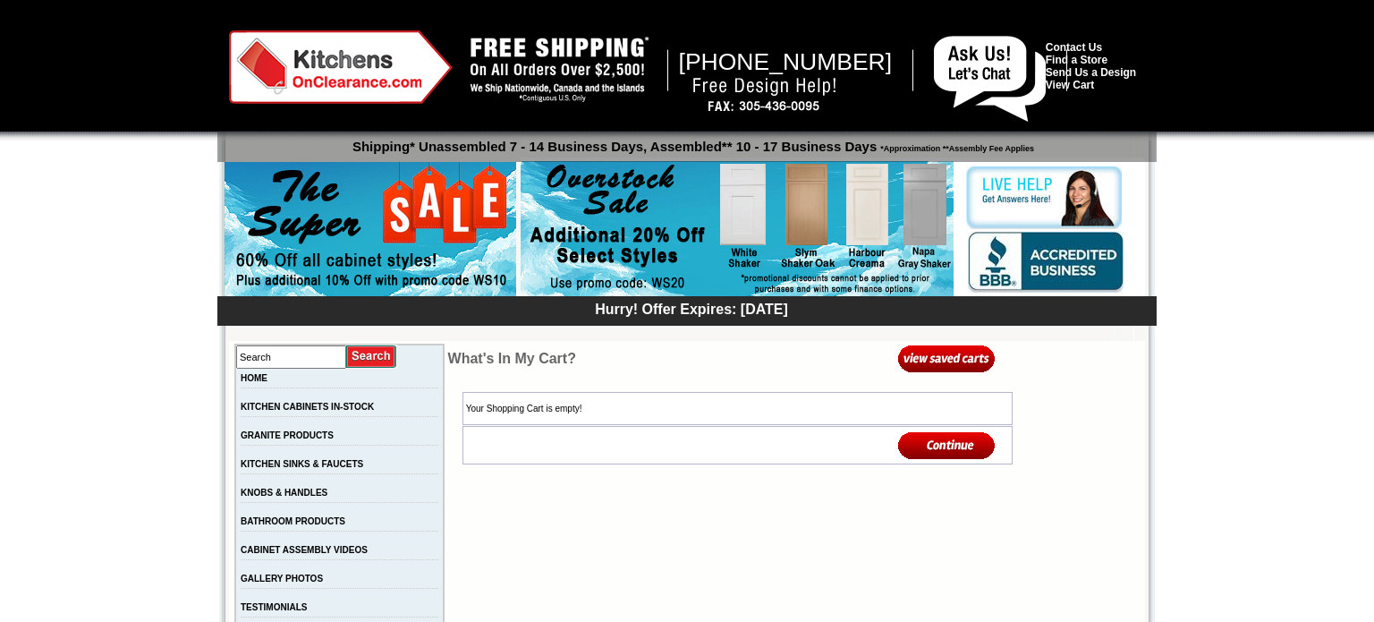
scroll to position [127, 0]
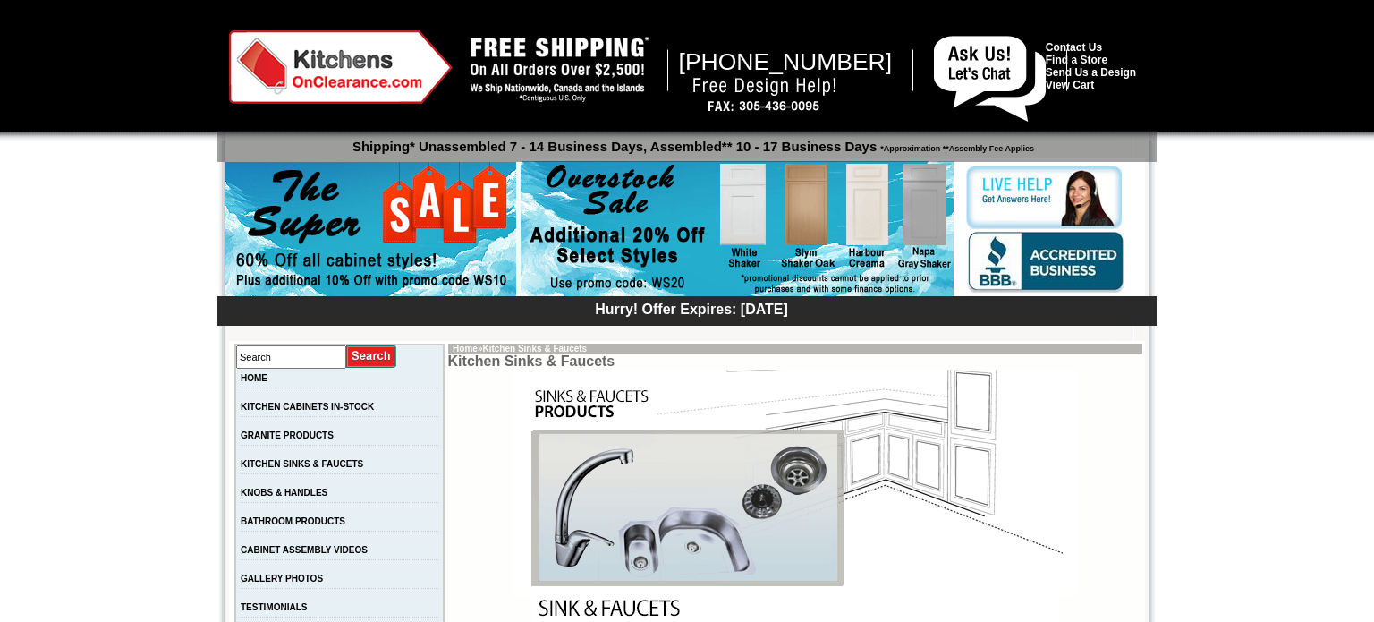
scroll to position [1910, 0]
